Goal: Task Accomplishment & Management: Complete application form

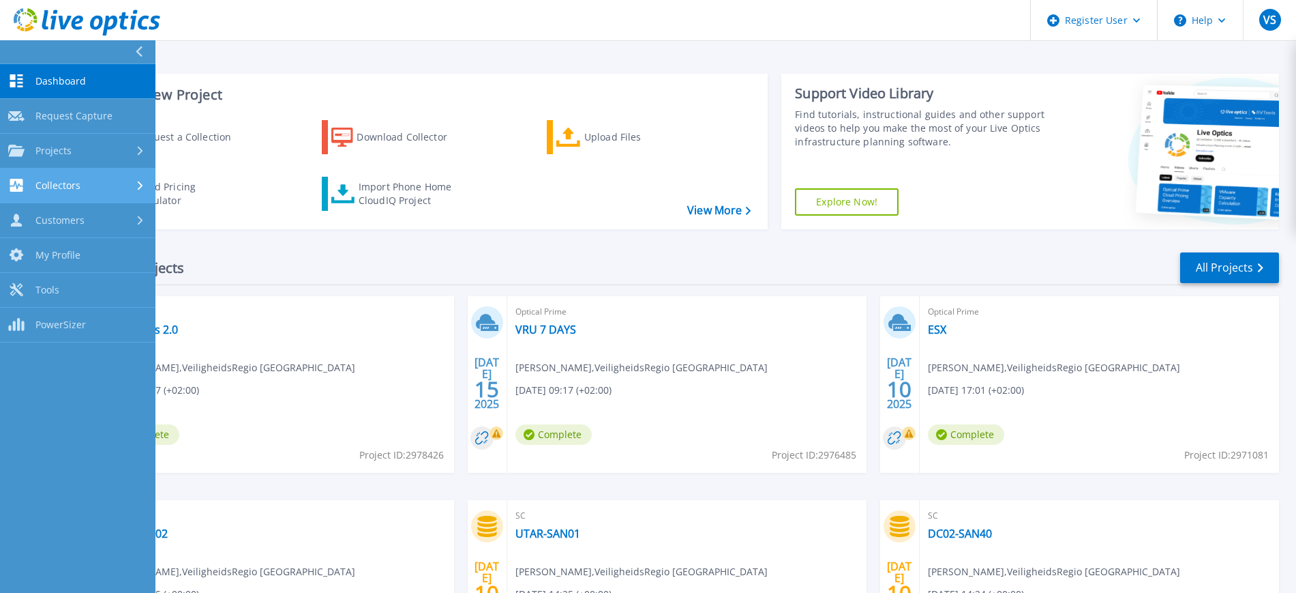
click at [55, 183] on span "Collectors" at bounding box center [57, 185] width 45 height 12
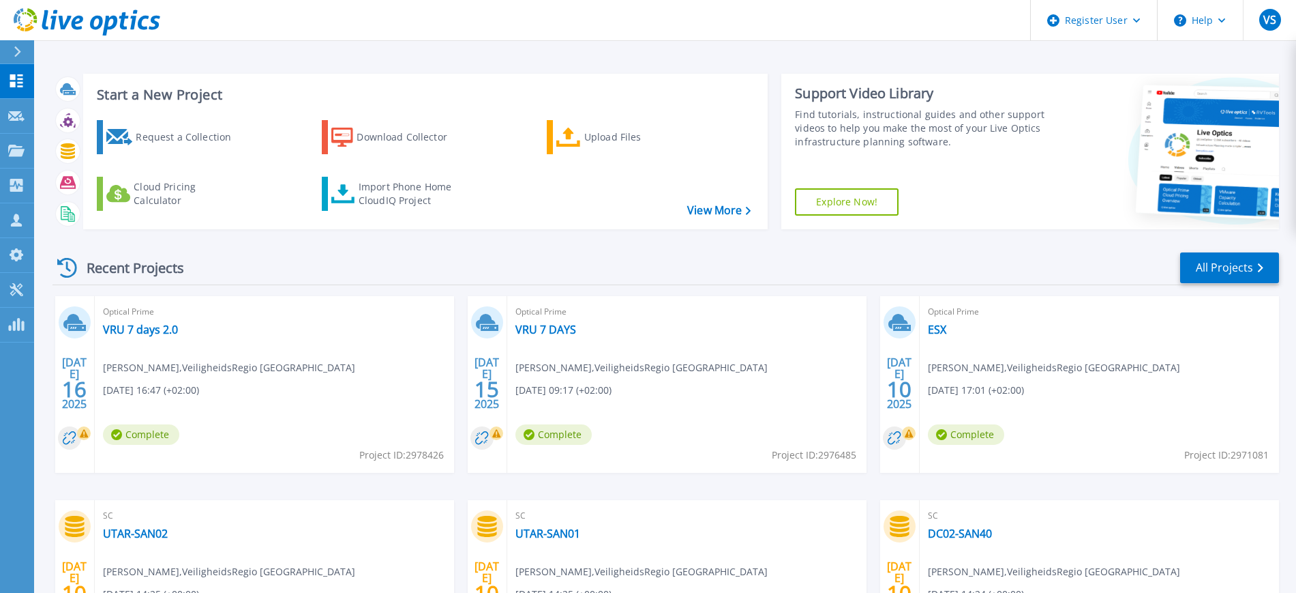
click at [20, 47] on icon at bounding box center [18, 51] width 8 height 11
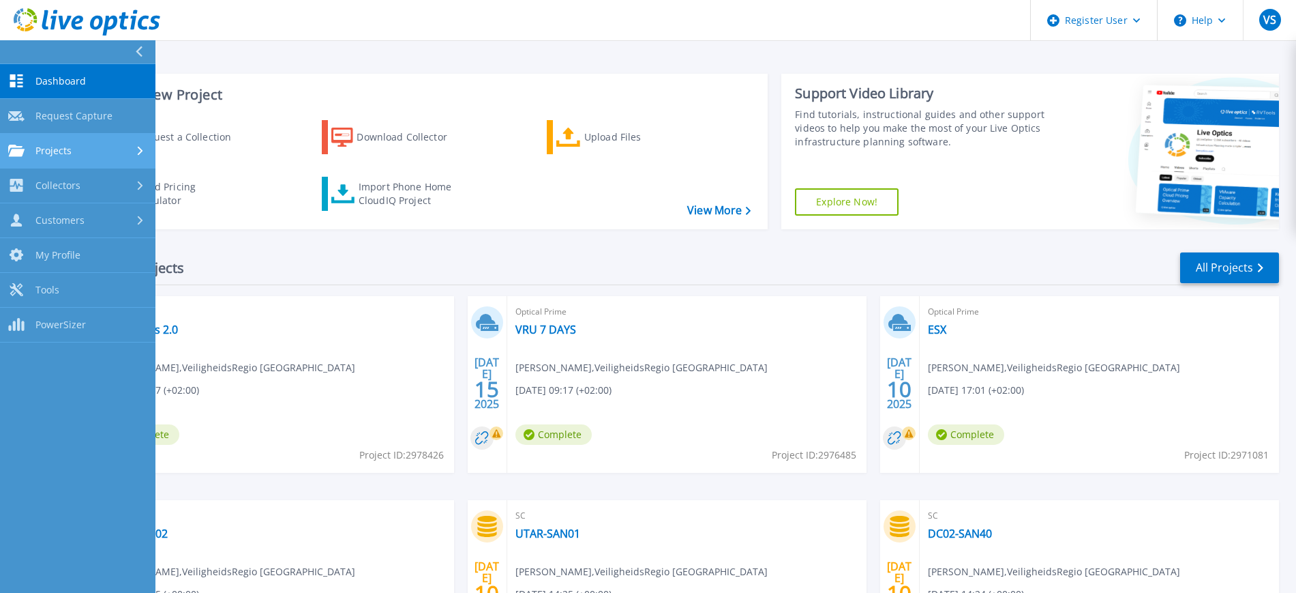
click at [66, 146] on span "Projects" at bounding box center [53, 151] width 36 height 12
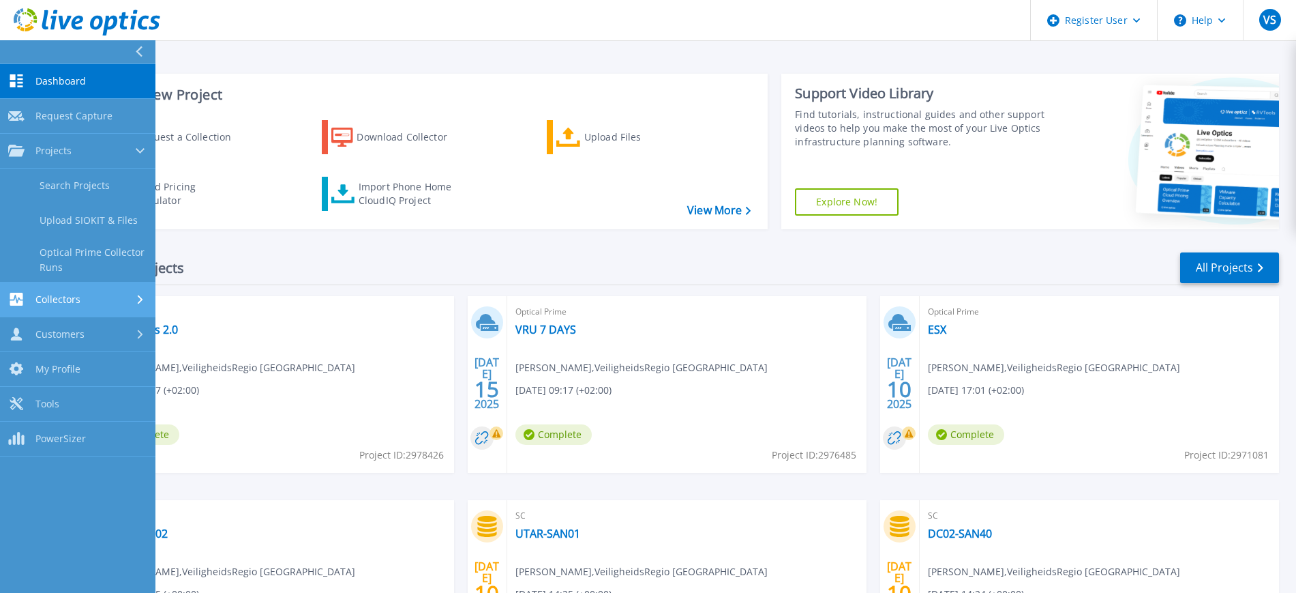
click at [67, 300] on span "Collectors" at bounding box center [57, 299] width 45 height 12
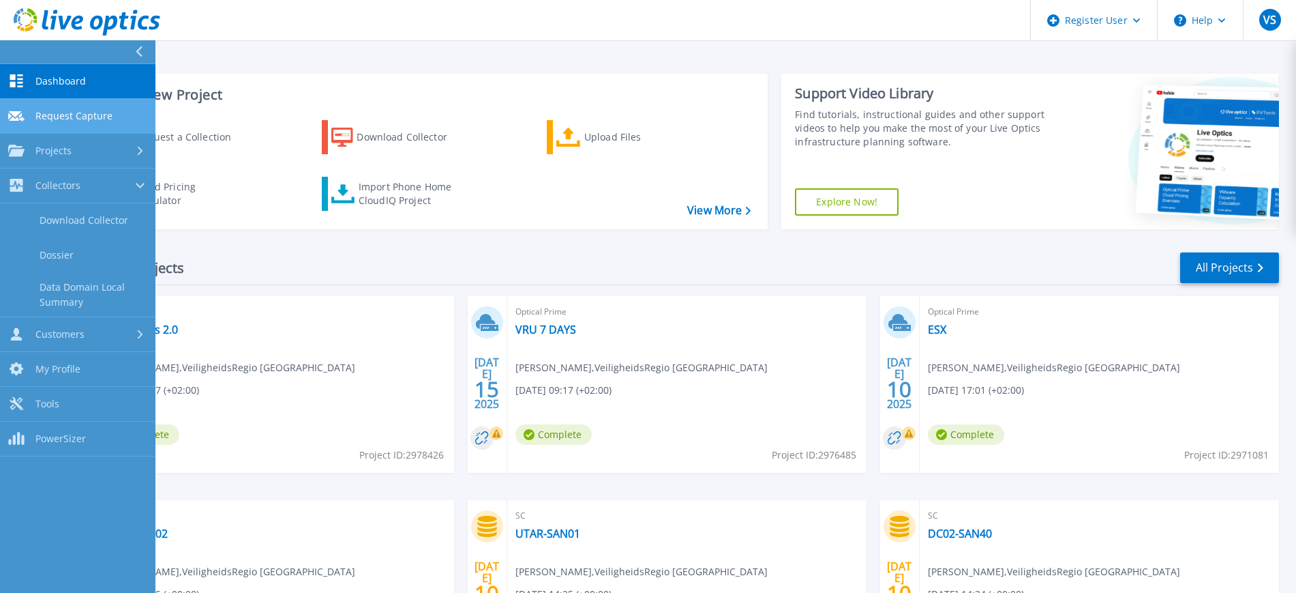
click at [77, 113] on span "Request Capture" at bounding box center [73, 116] width 77 height 12
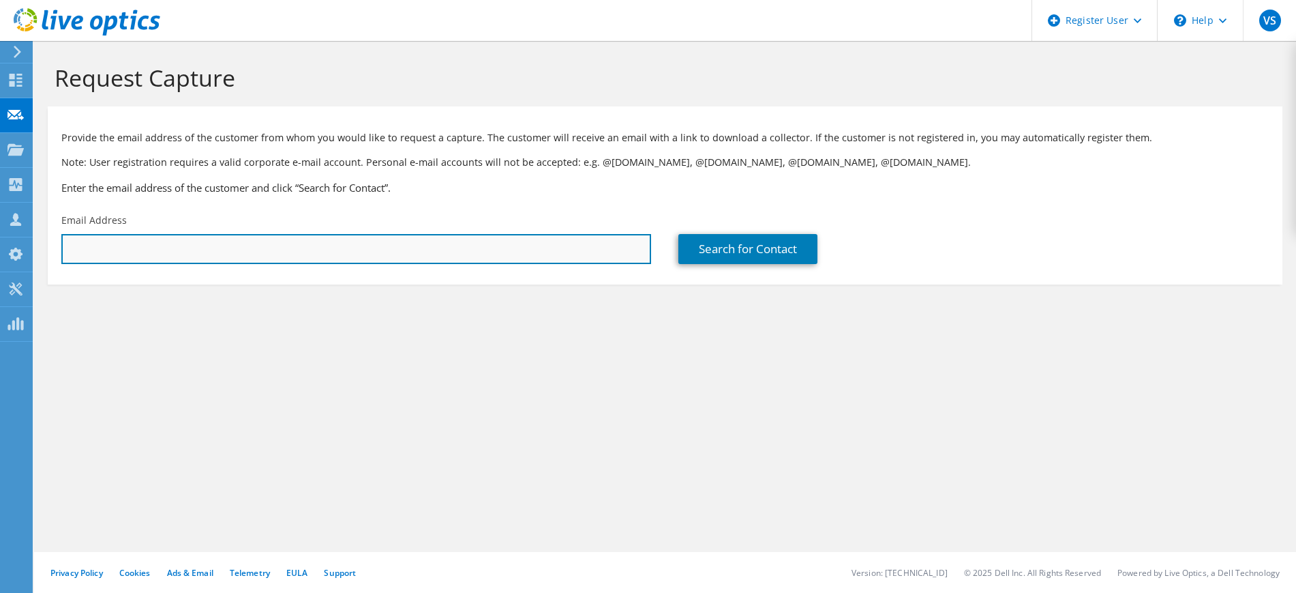
click at [153, 246] on input "text" at bounding box center [356, 249] width 590 height 30
type input "h"
click at [305, 244] on input "h" at bounding box center [356, 249] width 590 height 30
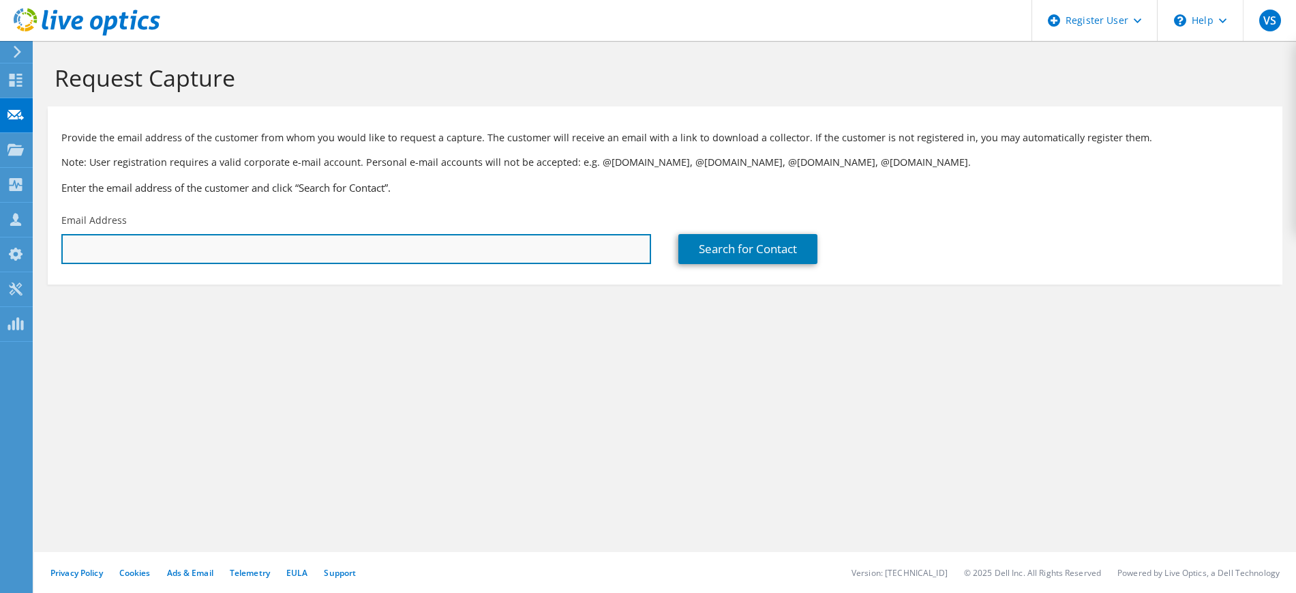
paste input "[EMAIL_ADDRESS][DOMAIN_NAME]"
type input "[EMAIL_ADDRESS][DOMAIN_NAME]"
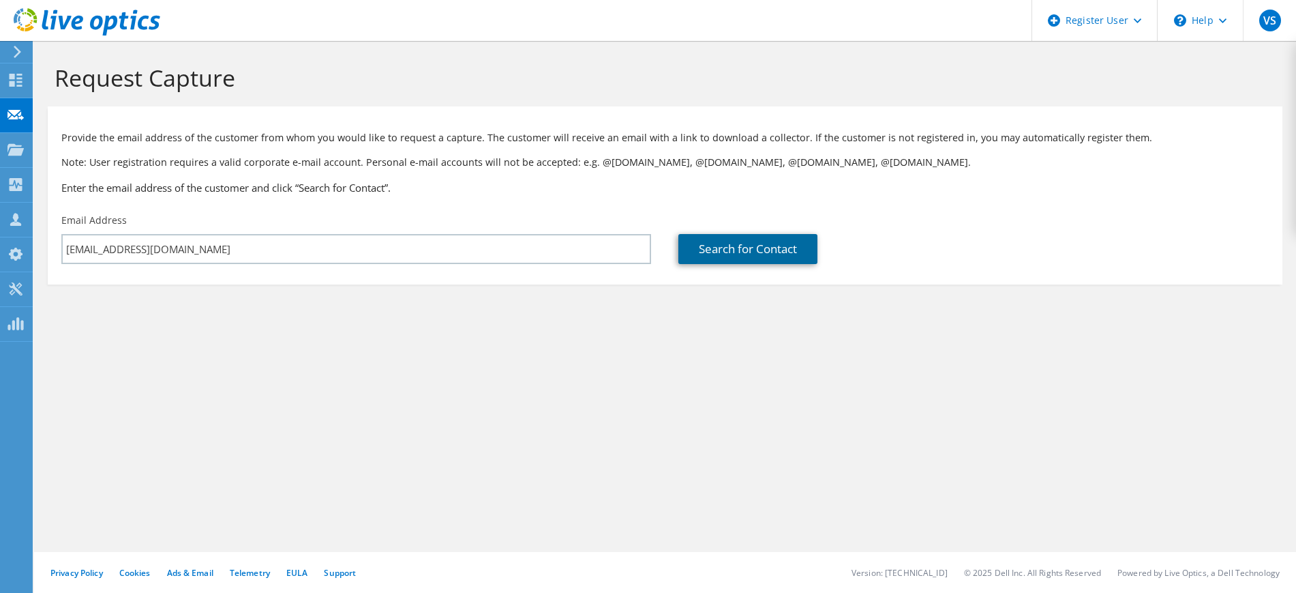
click at [772, 252] on link "Search for Contact" at bounding box center [748, 249] width 139 height 30
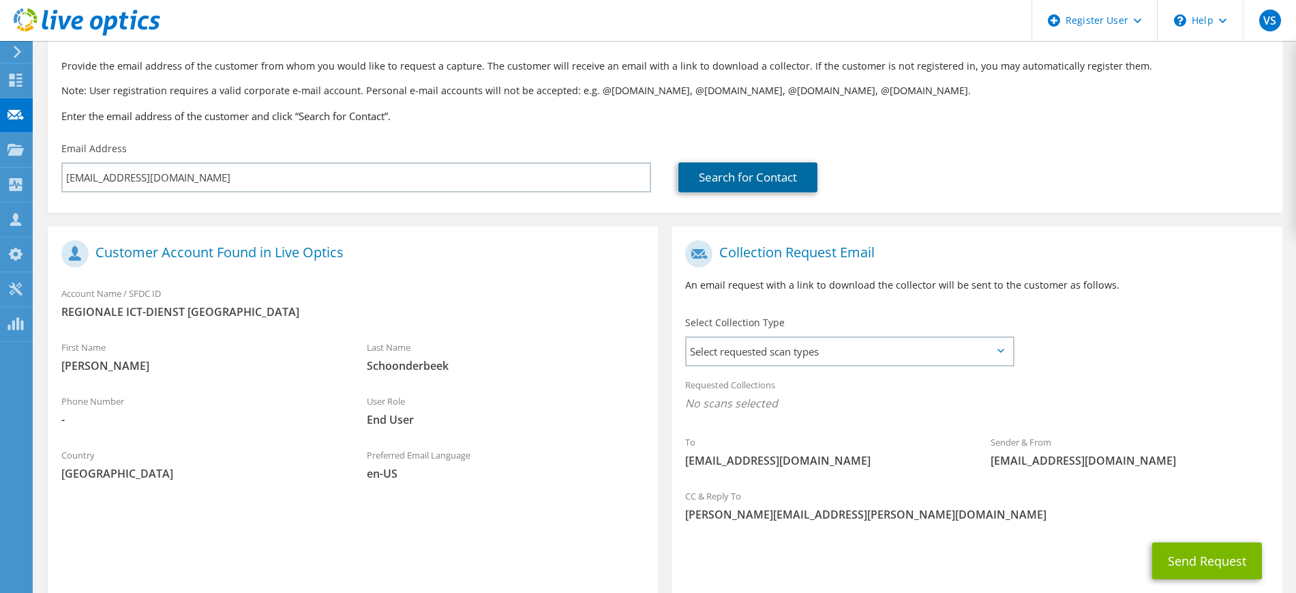
scroll to position [153, 0]
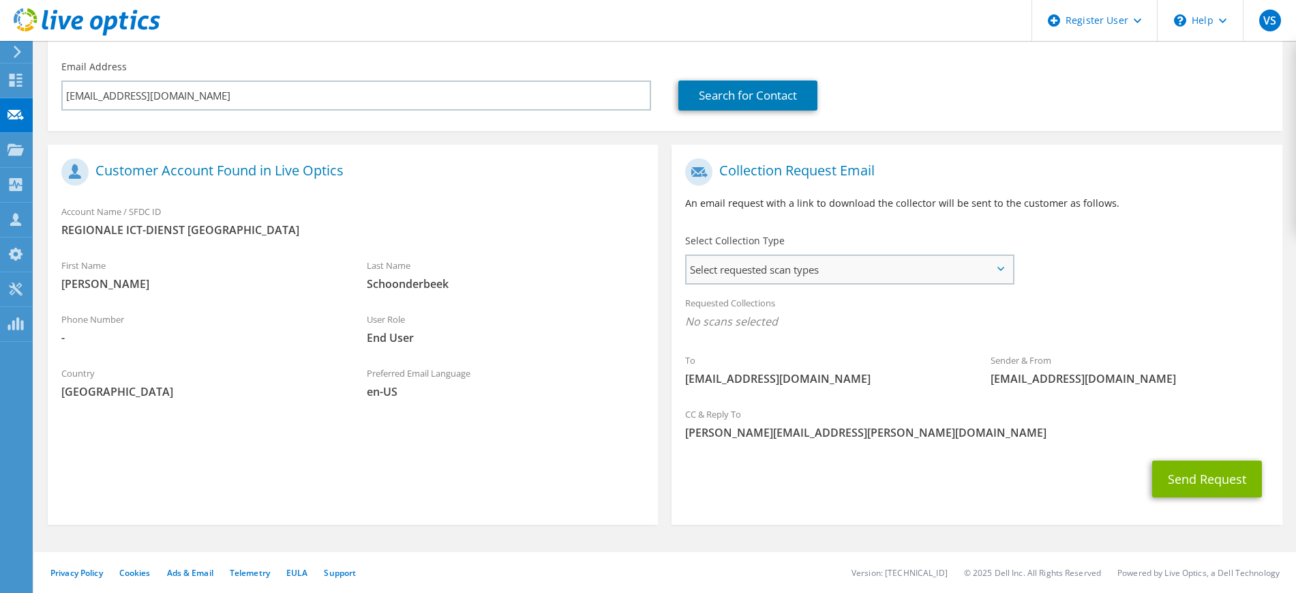
click at [848, 269] on span "Select requested scan types" at bounding box center [849, 269] width 325 height 27
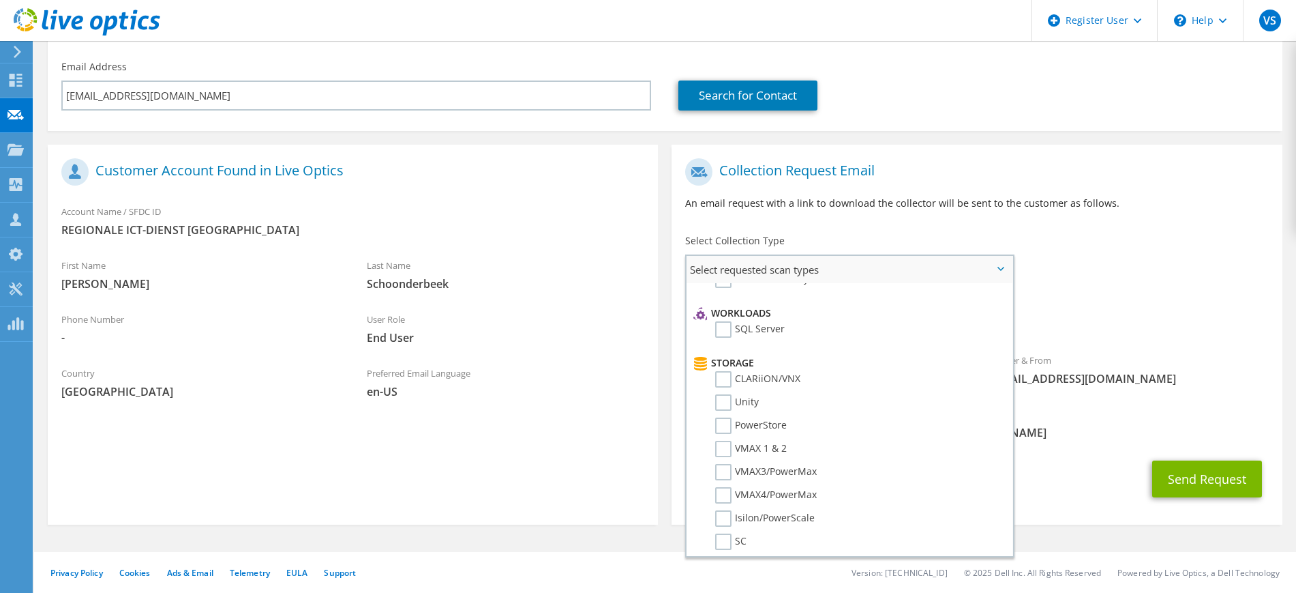
scroll to position [256, 0]
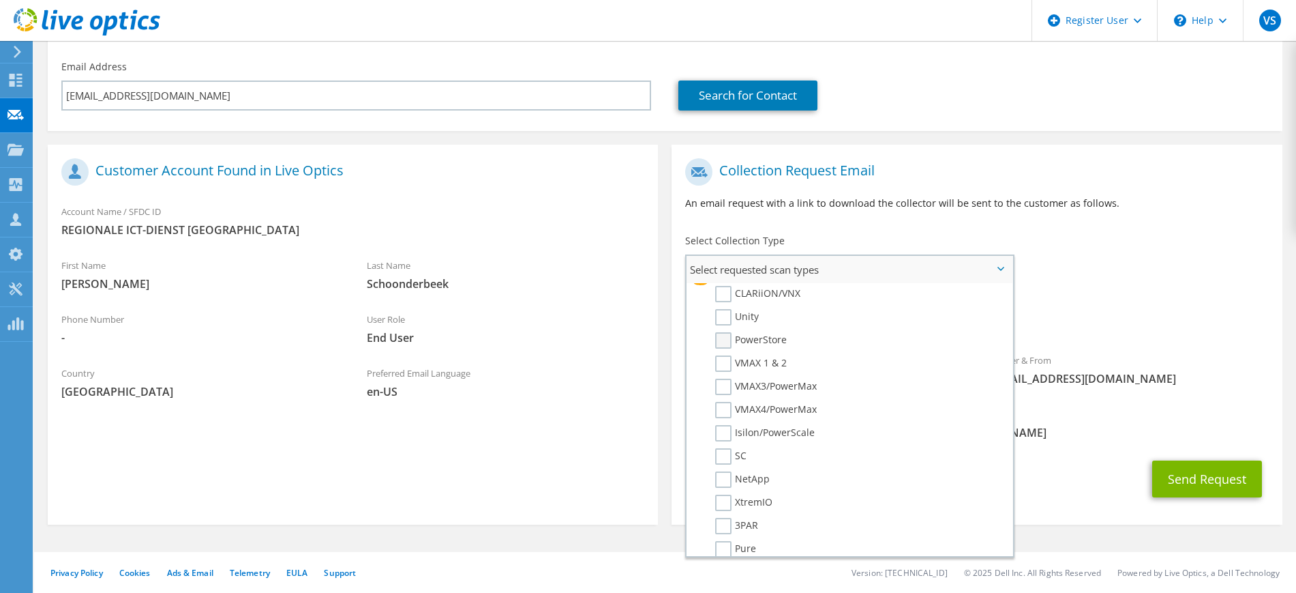
click at [717, 344] on label "PowerStore" at bounding box center [751, 340] width 72 height 16
click at [0, 0] on input "PowerStore" at bounding box center [0, 0] width 0 height 0
click at [1219, 274] on div "To [EMAIL_ADDRESS][DOMAIN_NAME] Sender & From [EMAIL_ADDRESS][DOMAIN_NAME]" at bounding box center [977, 277] width 610 height 252
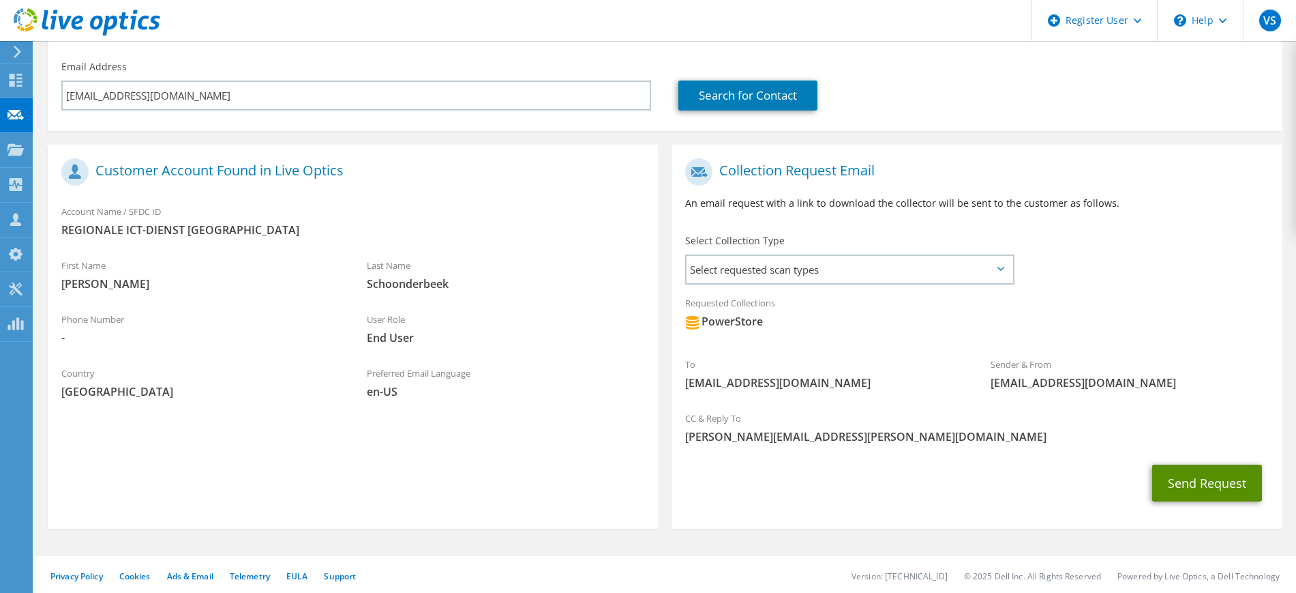
click at [1217, 489] on button "Send Request" at bounding box center [1208, 482] width 110 height 37
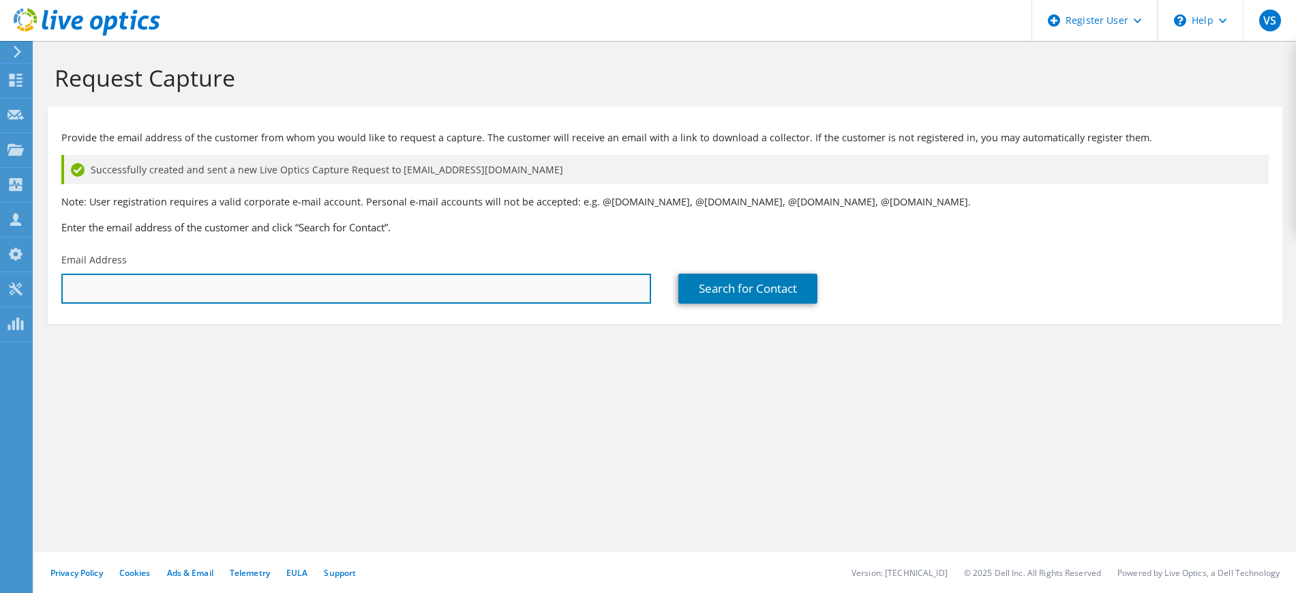
click at [435, 289] on input "text" at bounding box center [356, 288] width 590 height 30
paste input "H.Schoonderbeek@rid-utrecht.nl"
type input "[EMAIL_ADDRESS][DOMAIN_NAME]"
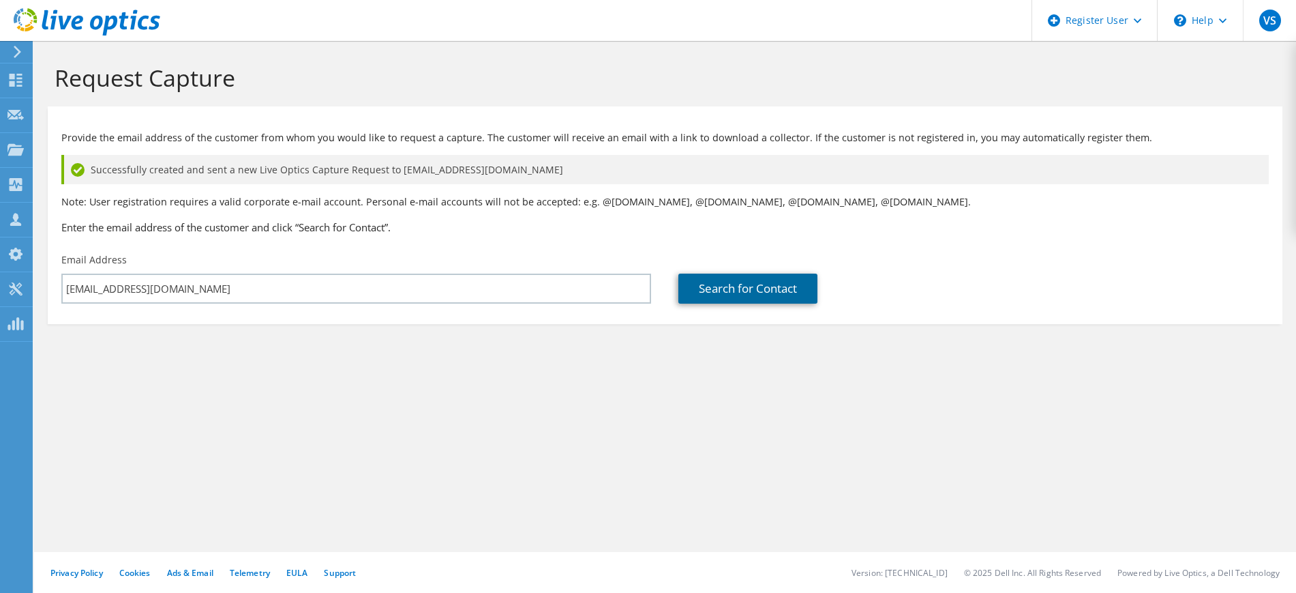
click at [722, 292] on link "Search for Contact" at bounding box center [748, 288] width 139 height 30
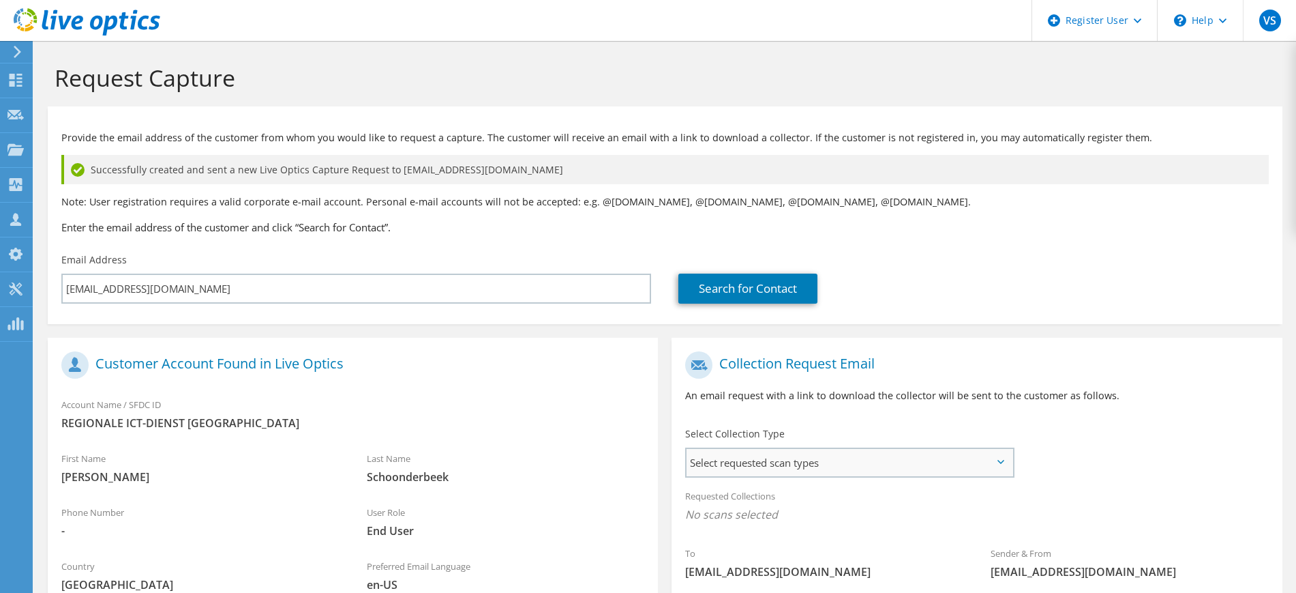
click at [890, 460] on span "Select requested scan types" at bounding box center [849, 462] width 325 height 27
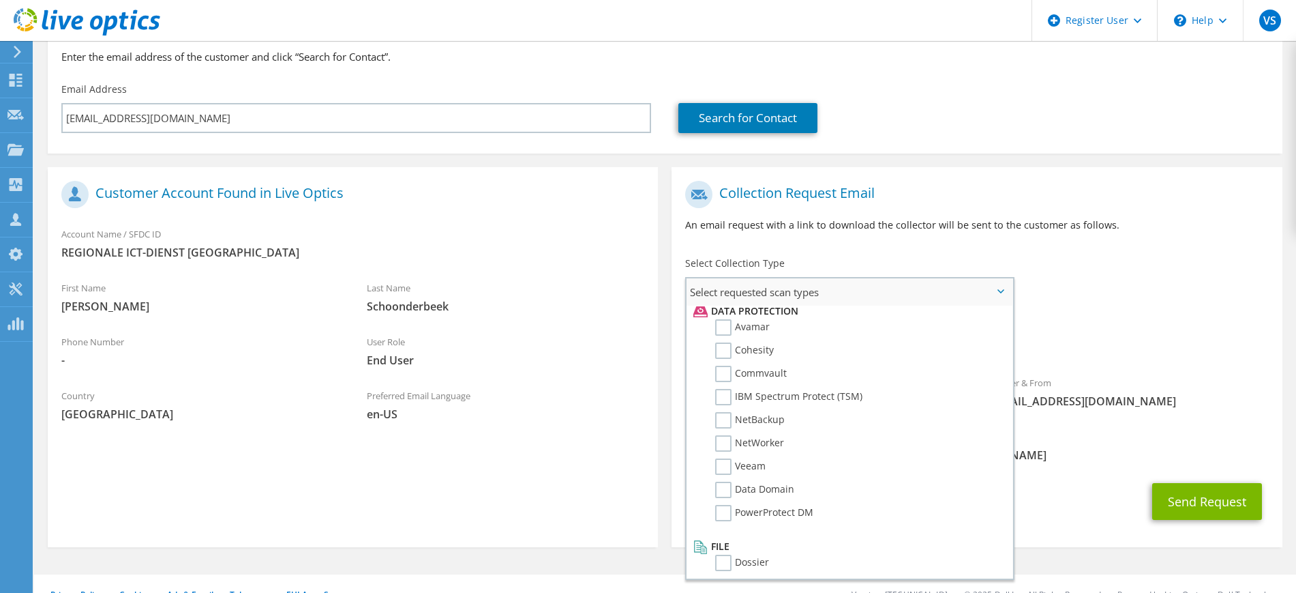
scroll to position [597, 0]
click at [724, 489] on label "Data Domain" at bounding box center [754, 489] width 79 height 16
click at [0, 0] on input "Data Domain" at bounding box center [0, 0] width 0 height 0
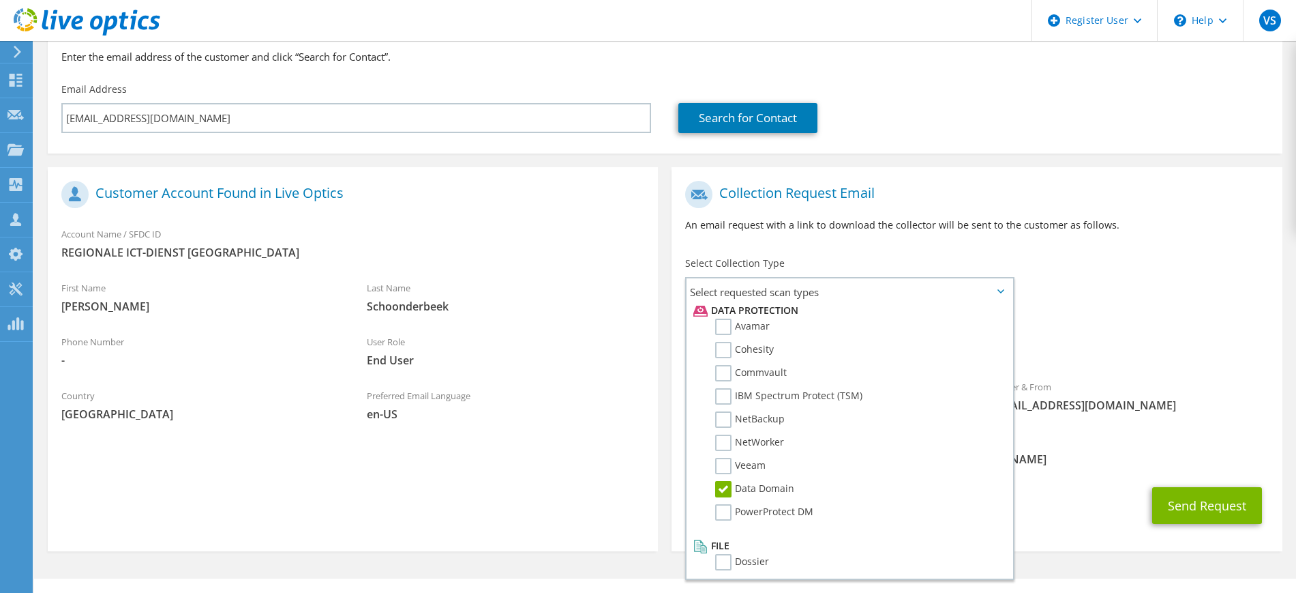
click at [1213, 306] on div "To [EMAIL_ADDRESS][DOMAIN_NAME] Sender & From [EMAIL_ADDRESS][DOMAIN_NAME]" at bounding box center [977, 300] width 610 height 252
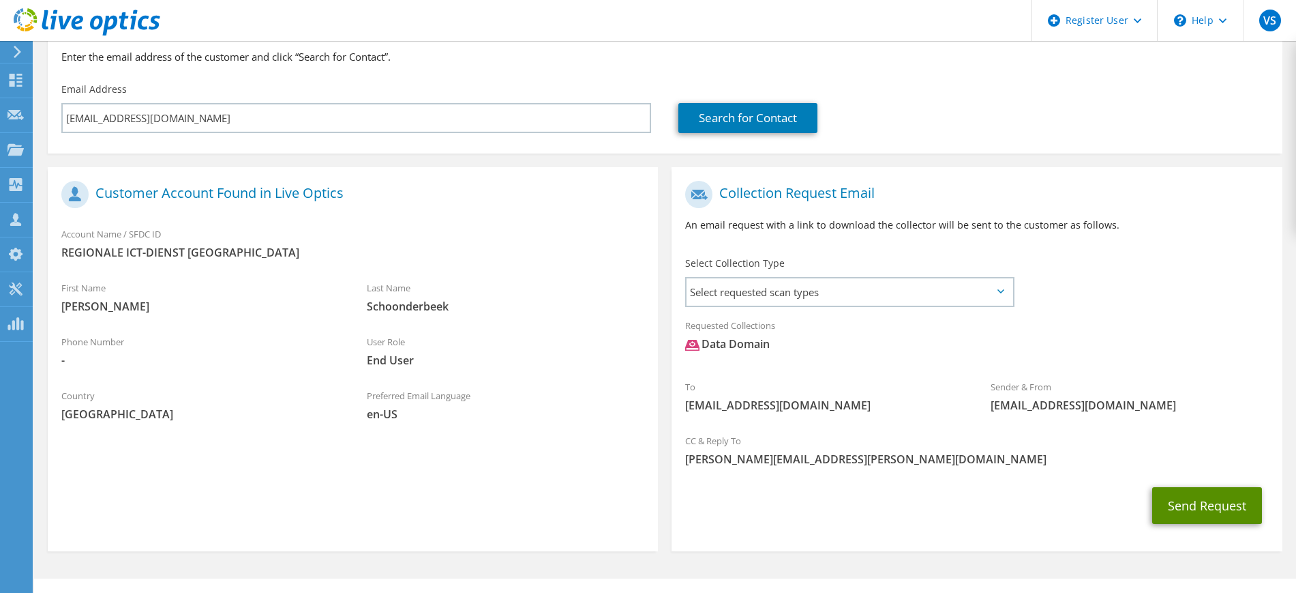
click at [1199, 505] on button "Send Request" at bounding box center [1208, 505] width 110 height 37
